Goal: Task Accomplishment & Management: Complete application form

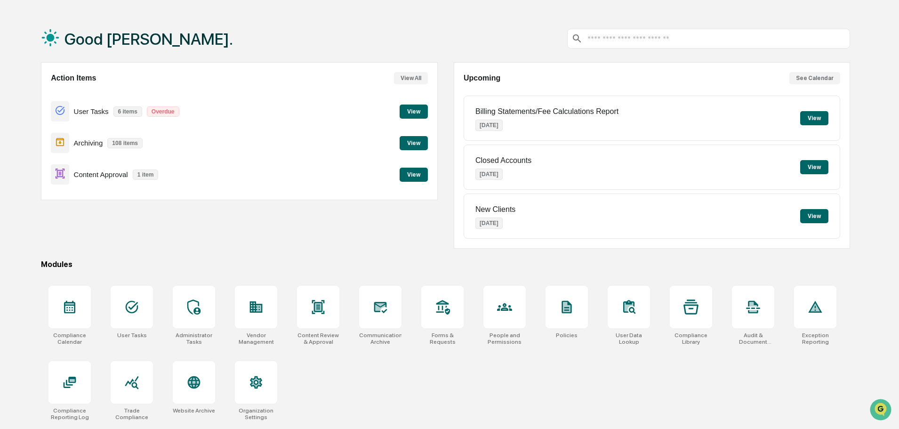
scroll to position [45, 0]
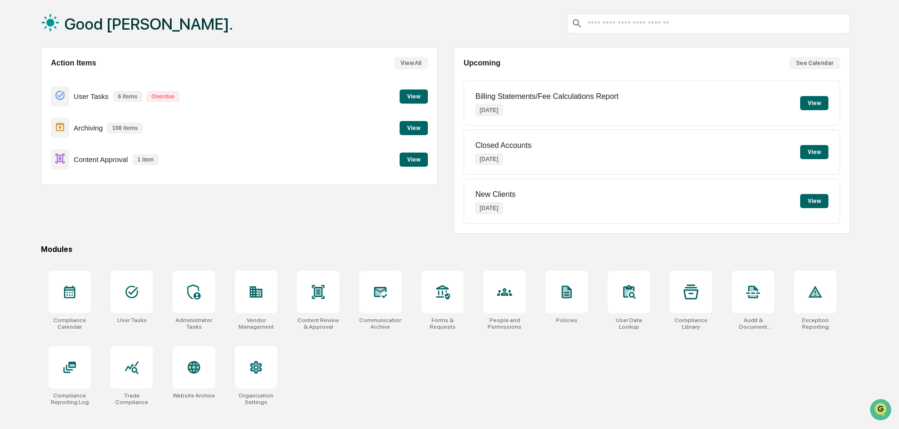
click at [412, 159] on button "View" at bounding box center [413, 159] width 28 height 14
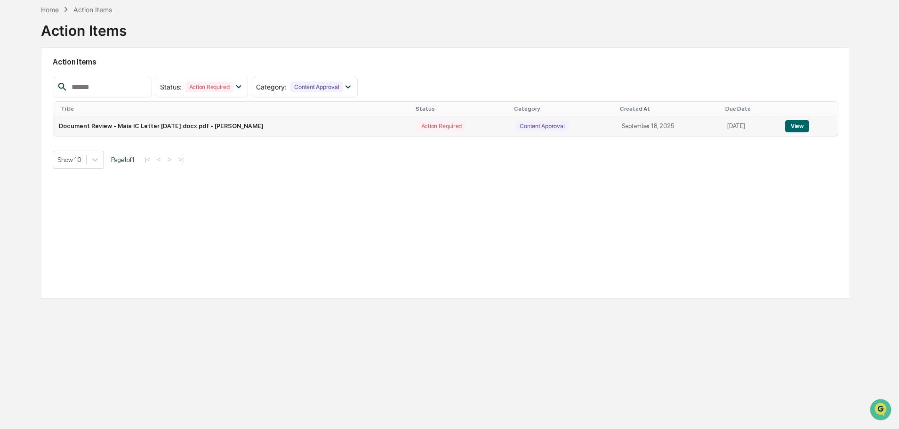
click at [797, 123] on button "View" at bounding box center [797, 126] width 24 height 12
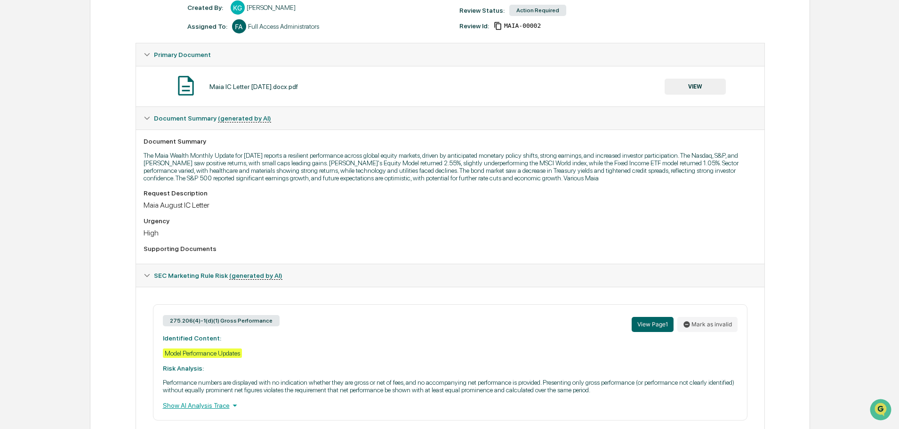
scroll to position [167, 0]
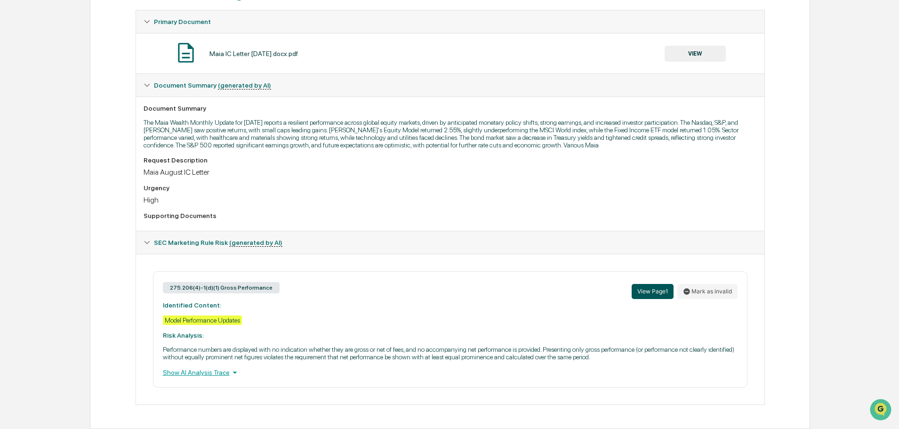
click at [664, 295] on button "View Page 1" at bounding box center [652, 291] width 42 height 15
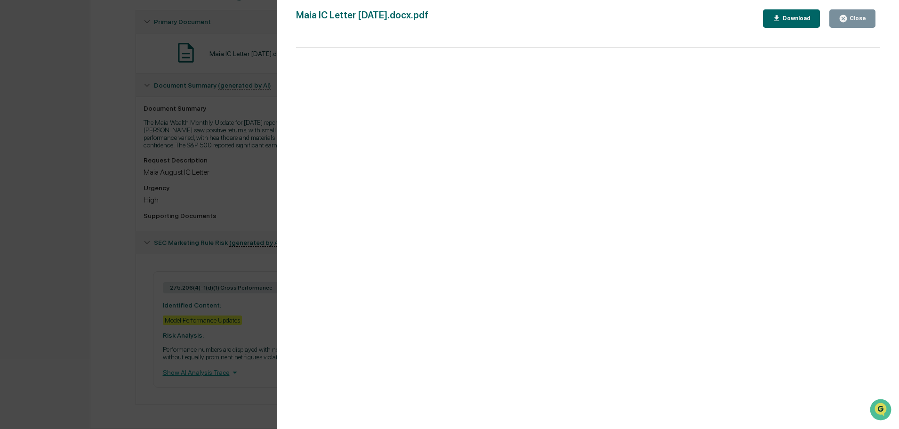
click at [163, 203] on div "Version History [DATE] 06:32 PM [PERSON_NAME] Maia IC Letter [DATE].docx.pdf Cl…" at bounding box center [449, 214] width 899 height 429
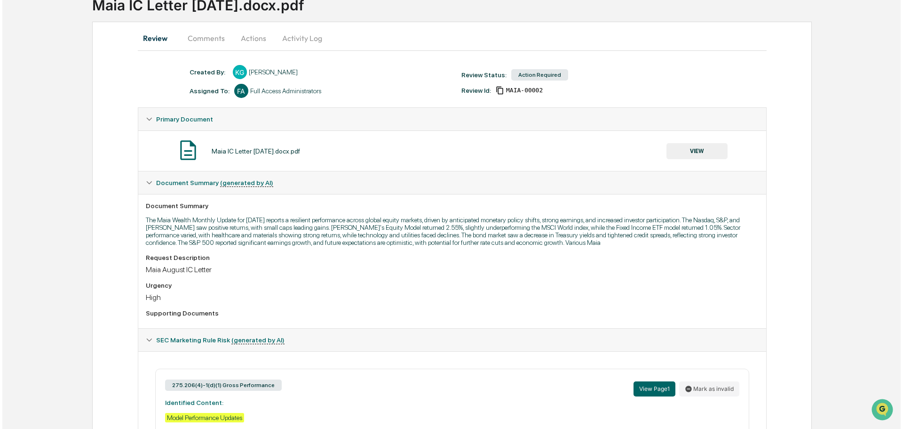
scroll to position [0, 0]
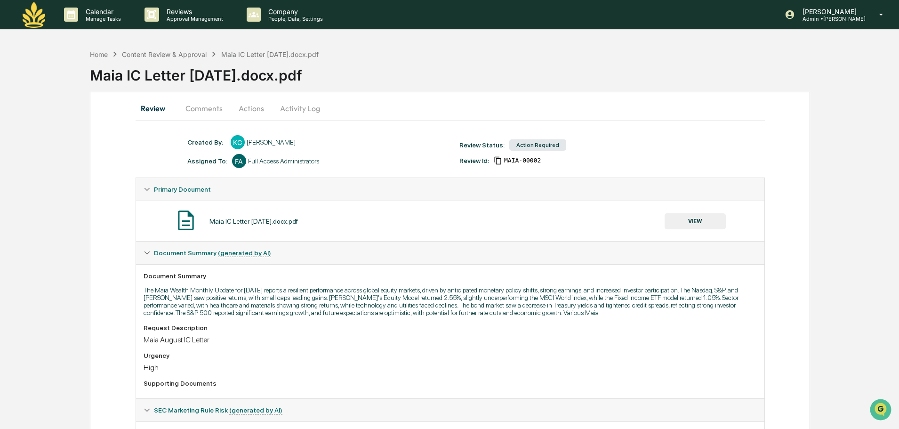
click at [312, 106] on button "Activity Log" at bounding box center [299, 108] width 55 height 23
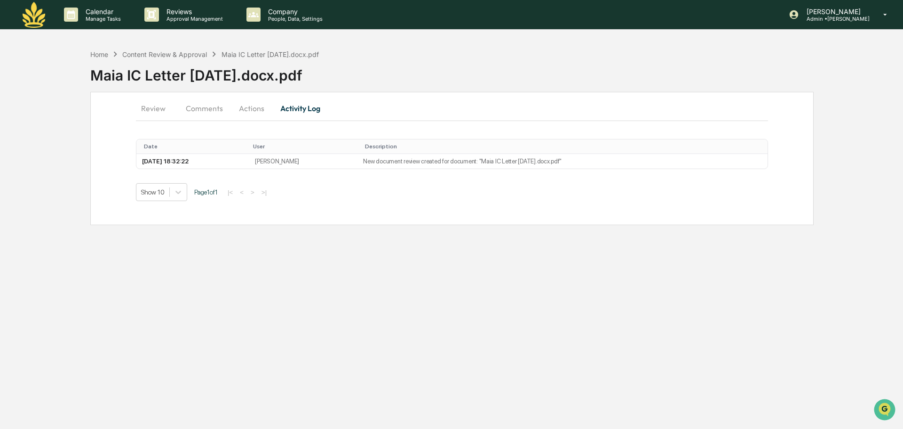
click at [247, 109] on button "Actions" at bounding box center [252, 108] width 42 height 23
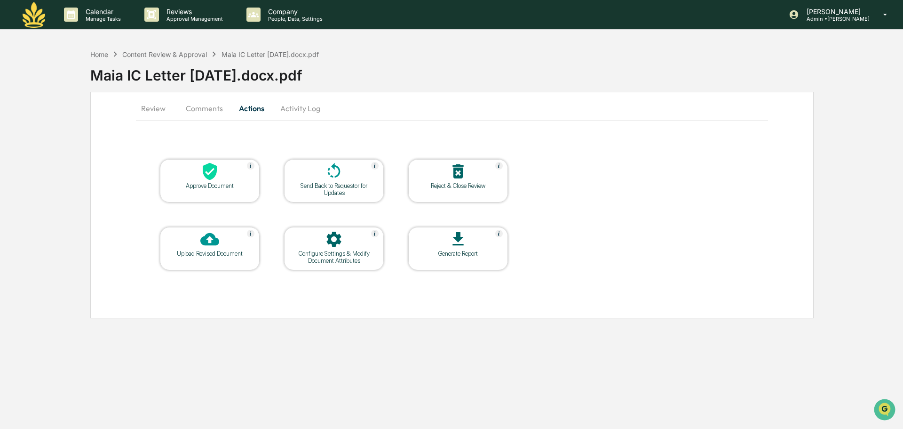
click at [211, 177] on icon at bounding box center [210, 171] width 14 height 17
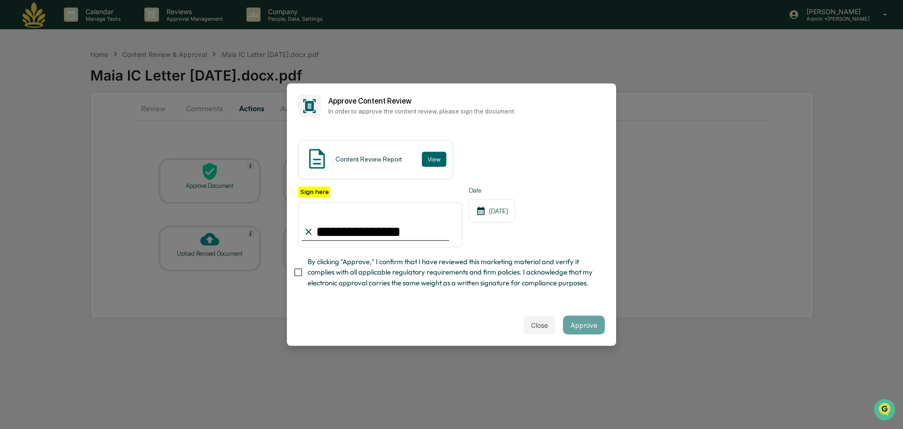
type input "**********"
click at [591, 325] on button "Approve" at bounding box center [584, 324] width 42 height 19
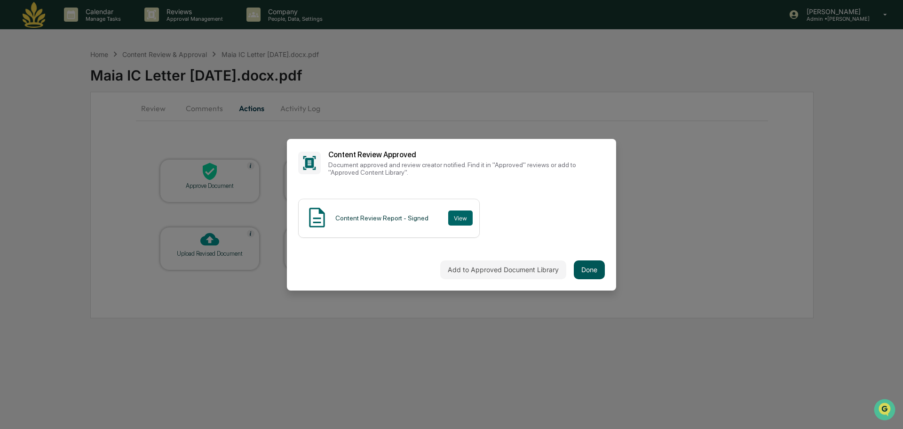
click at [589, 267] on button "Done" at bounding box center [589, 269] width 31 height 19
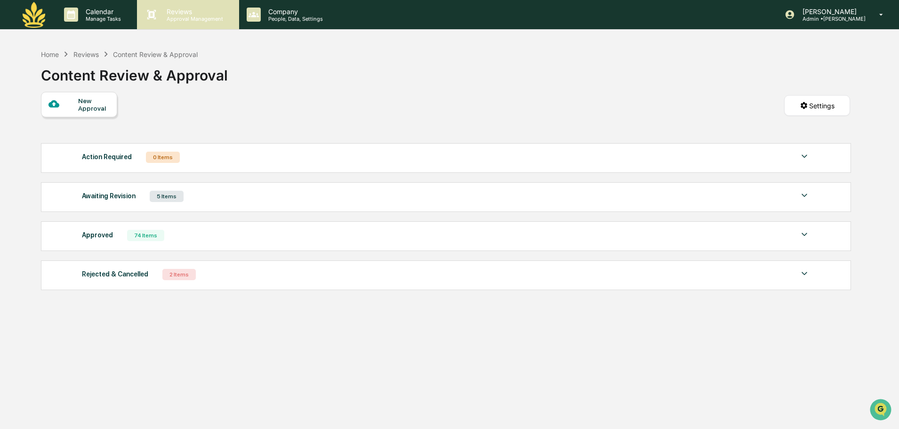
click at [200, 19] on p "Approval Management" at bounding box center [193, 19] width 69 height 7
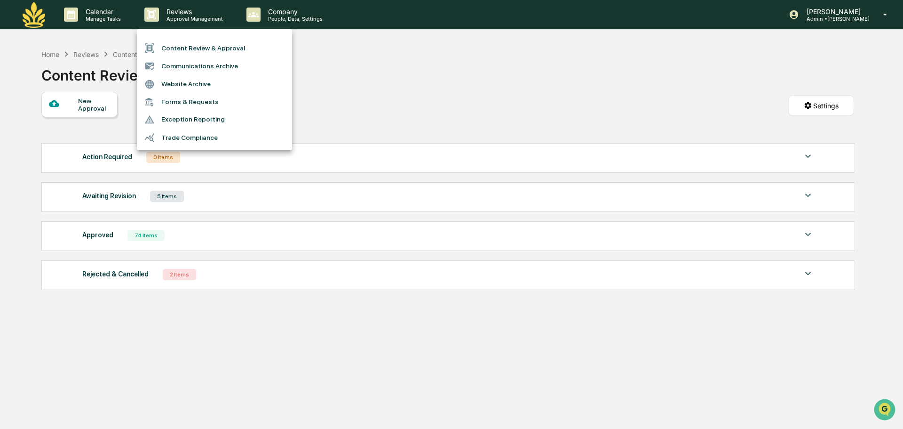
click at [215, 48] on li "Content Review & Approval" at bounding box center [214, 48] width 155 height 18
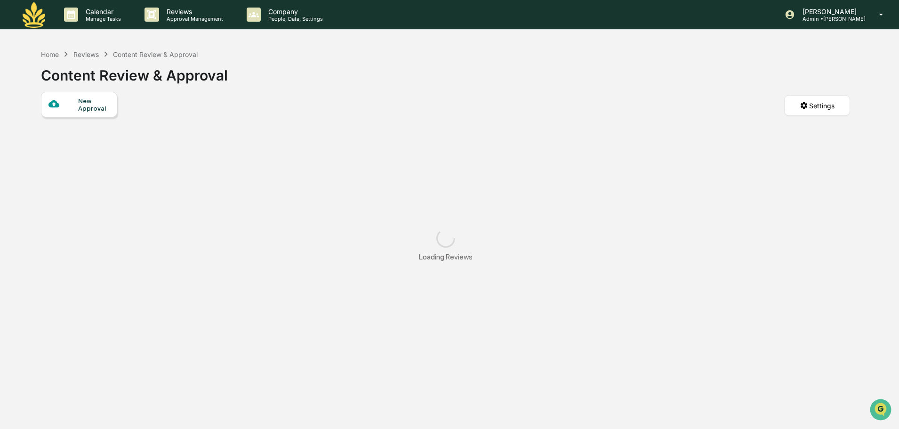
click at [90, 105] on div "New Approval" at bounding box center [94, 104] width 32 height 15
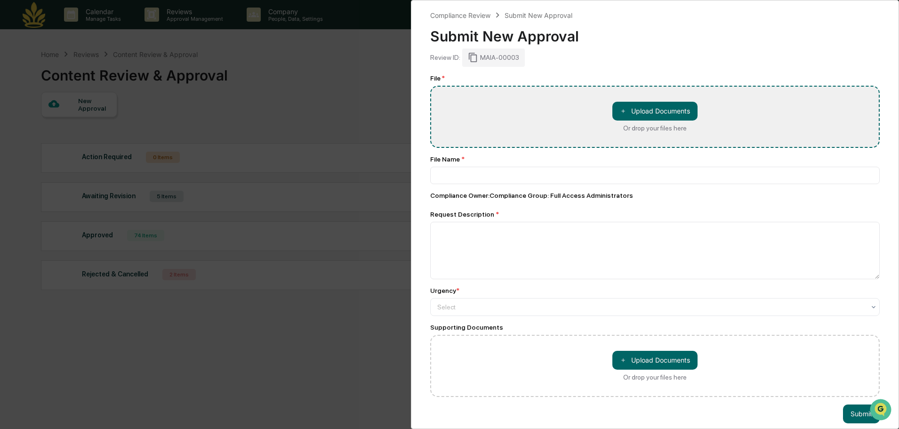
type input "**********"
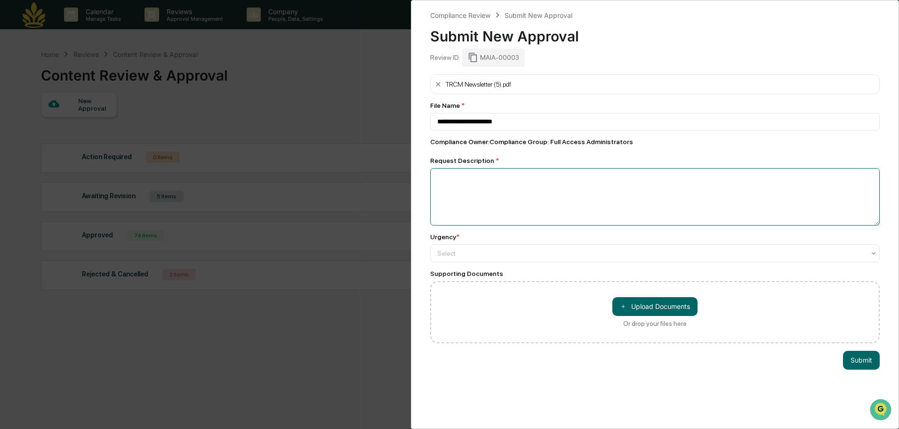
click at [511, 218] on textarea at bounding box center [654, 196] width 449 height 57
type textarea "*"
type textarea "**********"
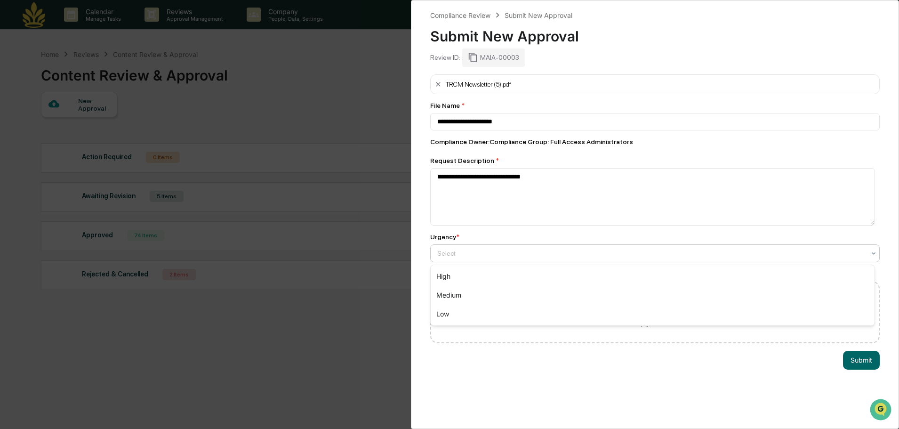
click at [524, 256] on div at bounding box center [651, 252] width 428 height 9
click at [491, 296] on div "Medium" at bounding box center [652, 295] width 444 height 19
click at [556, 258] on div "Medium" at bounding box center [650, 253] width 437 height 13
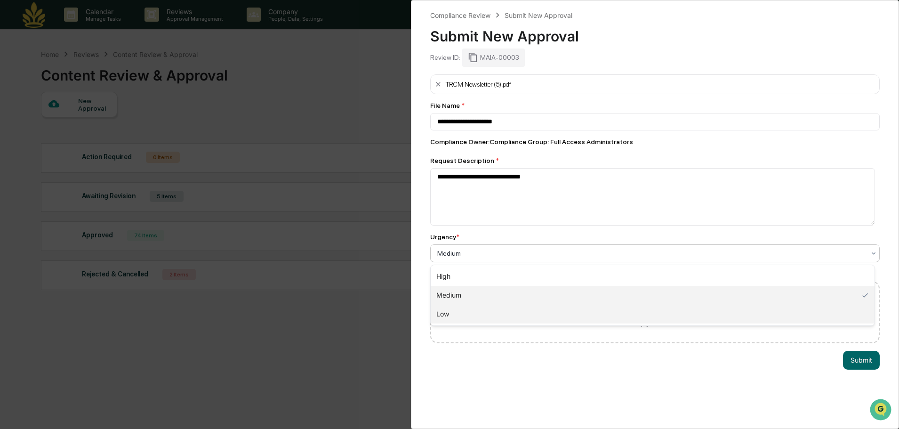
click at [502, 307] on div "Low" at bounding box center [652, 313] width 444 height 19
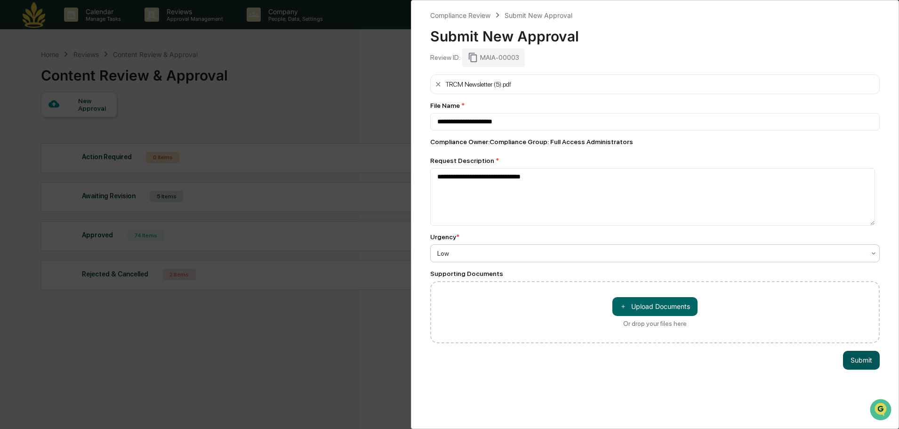
click at [863, 361] on button "Submit" at bounding box center [861, 359] width 37 height 19
